Goal: Find specific page/section: Find specific page/section

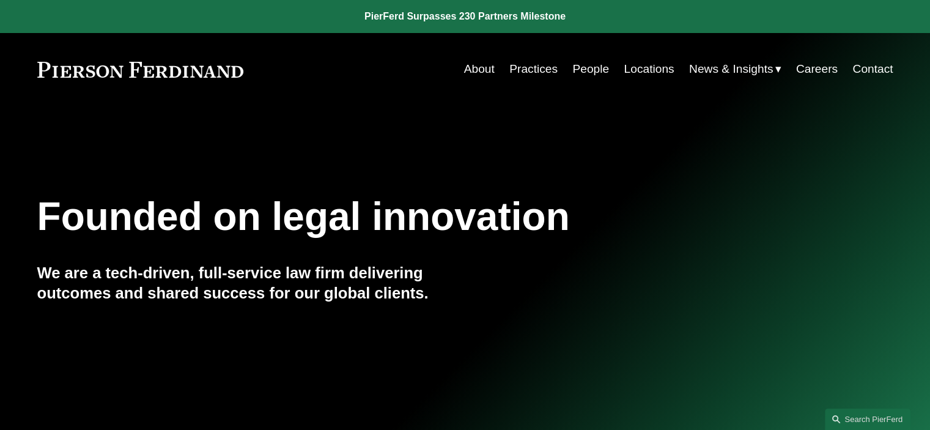
click at [575, 73] on link "People" at bounding box center [590, 68] width 37 height 23
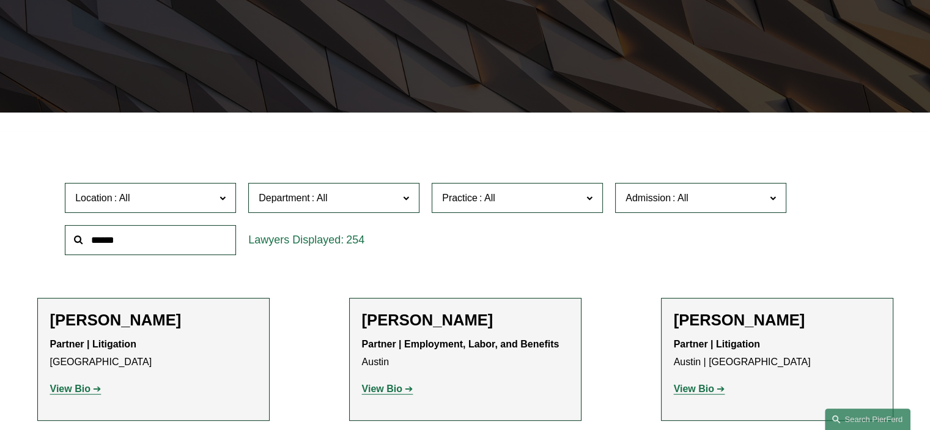
scroll to position [240, 0]
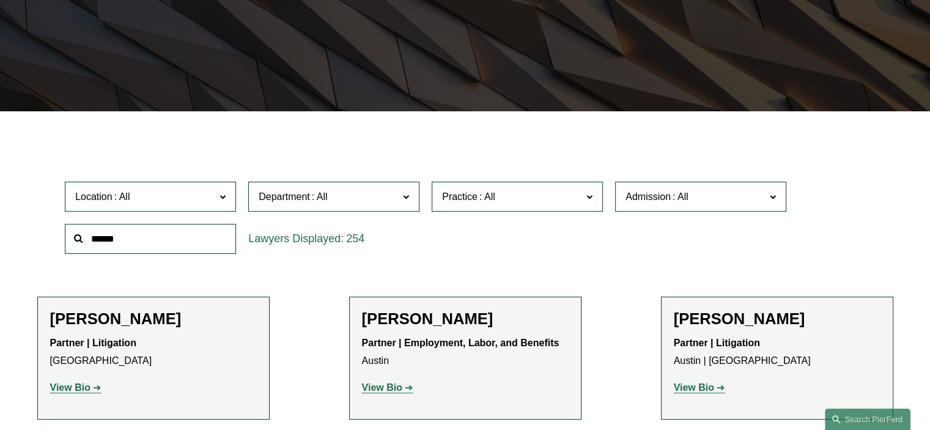
click at [689, 204] on span "Admission" at bounding box center [696, 196] width 140 height 17
click at [0, 0] on link "[US_STATE]" at bounding box center [0, 0] width 0 height 0
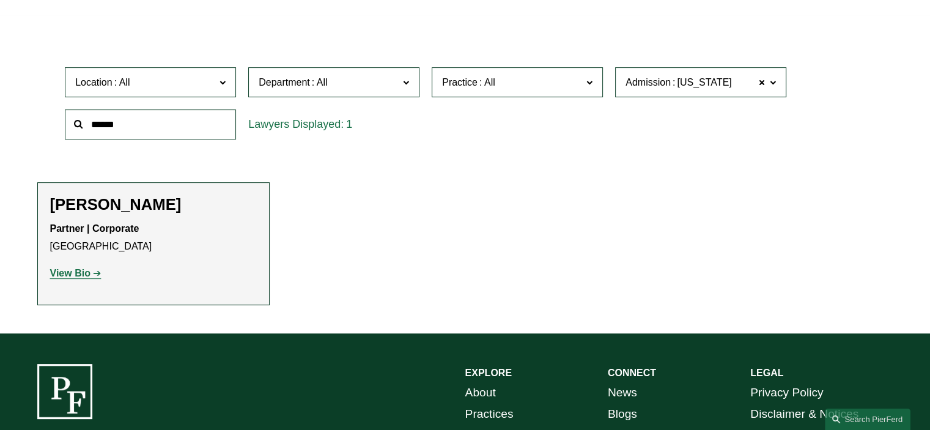
scroll to position [355, 0]
